Goal: Transaction & Acquisition: Purchase product/service

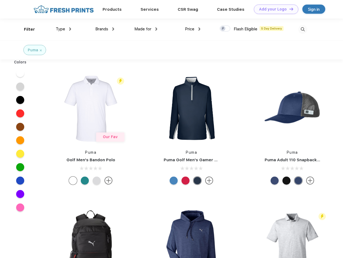
click at [274, 9] on link "Add your Logo Design Tool" at bounding box center [276, 9] width 44 height 9
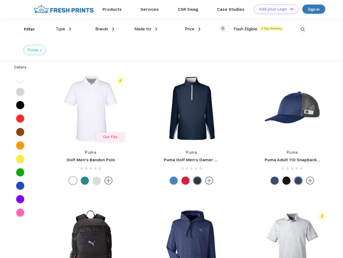
click at [0, 0] on div "Design Tool" at bounding box center [0, 0] width 0 height 0
click at [289, 9] on link "Add your Logo Design Tool" at bounding box center [276, 9] width 44 height 9
click at [26, 29] on div "Filter" at bounding box center [29, 29] width 11 height 6
click at [63, 29] on span "Type" at bounding box center [60, 29] width 9 height 5
click at [105, 29] on span "Brands" at bounding box center [101, 29] width 13 height 5
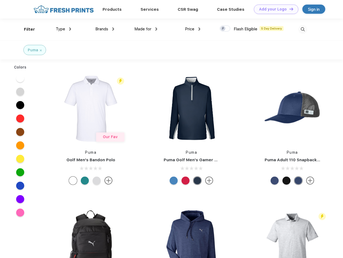
click at [146, 29] on span "Made for" at bounding box center [142, 29] width 17 height 5
click at [193, 29] on span "Price" at bounding box center [189, 29] width 9 height 5
click at [225, 29] on div at bounding box center [224, 29] width 10 height 6
click at [223, 29] on input "checkbox" at bounding box center [220, 26] width 3 height 3
click at [302, 29] on img at bounding box center [302, 29] width 9 height 9
